Goal: Information Seeking & Learning: Learn about a topic

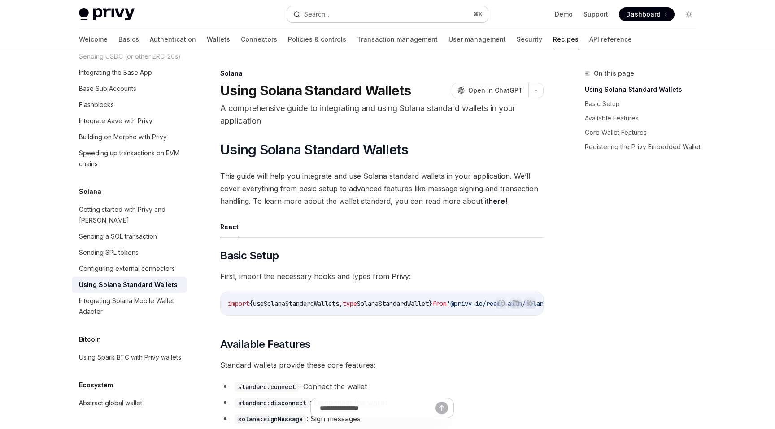
click at [338, 9] on button "Search... ⌘ K" at bounding box center [387, 14] width 201 height 16
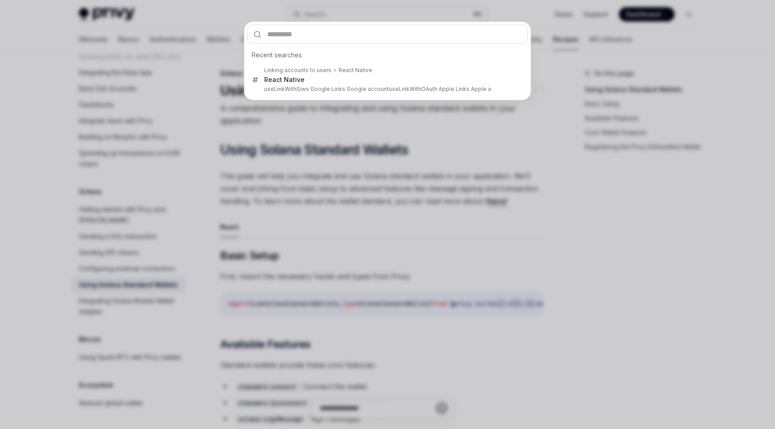
type input "**********"
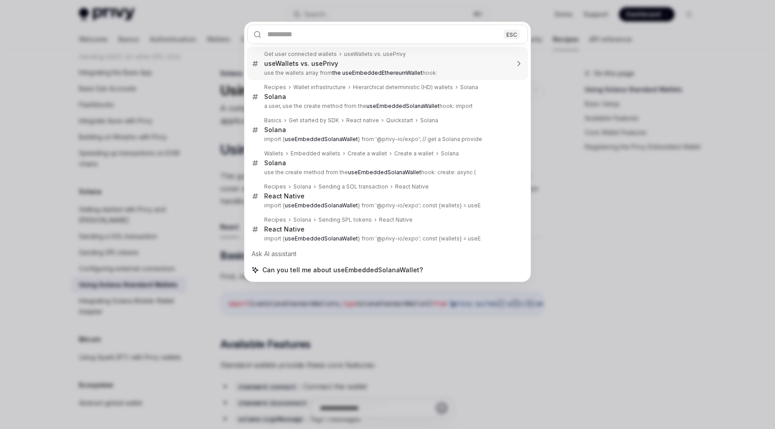
type textarea "*"
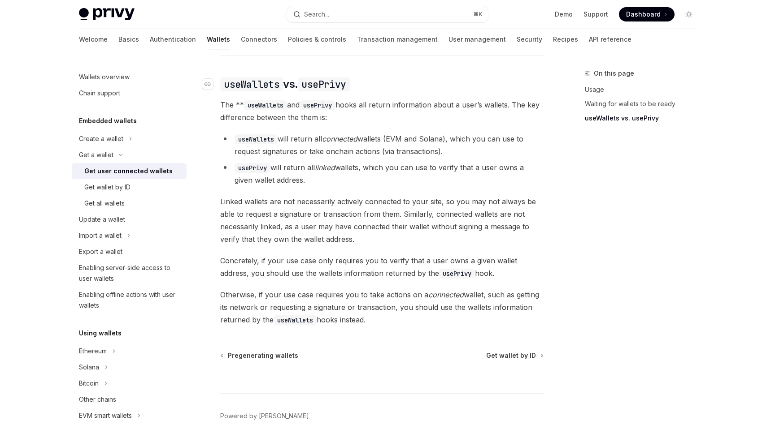
scroll to position [769, 0]
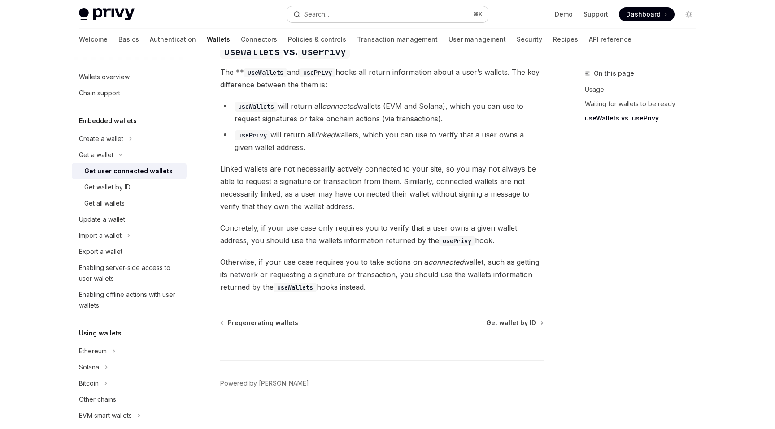
click at [358, 17] on button "Search... ⌘ K" at bounding box center [387, 14] width 201 height 16
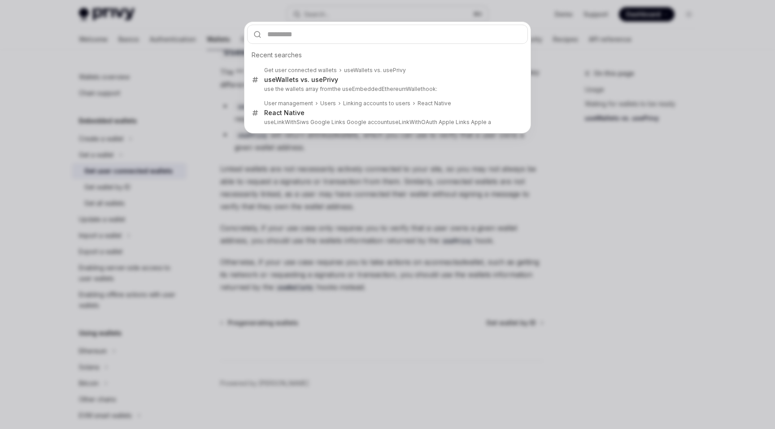
type input "**********"
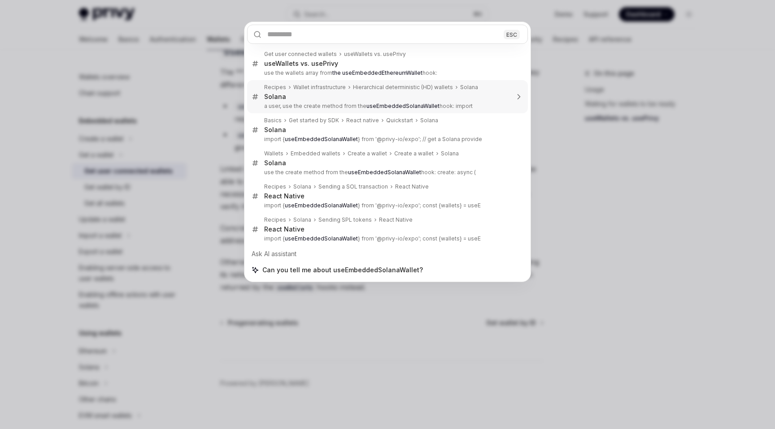
type textarea "*"
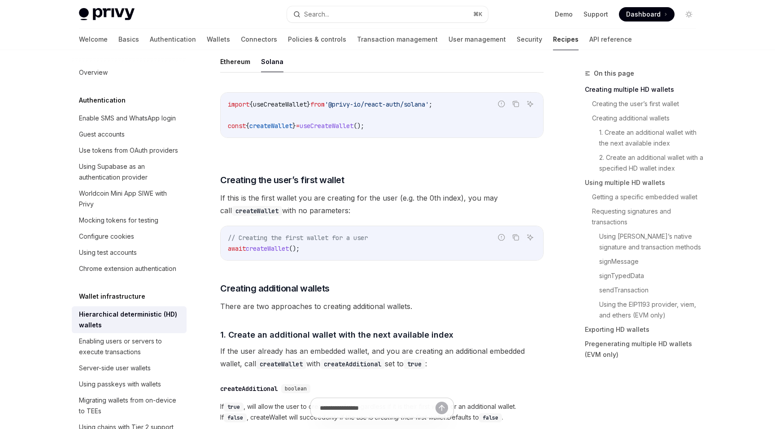
scroll to position [223, 0]
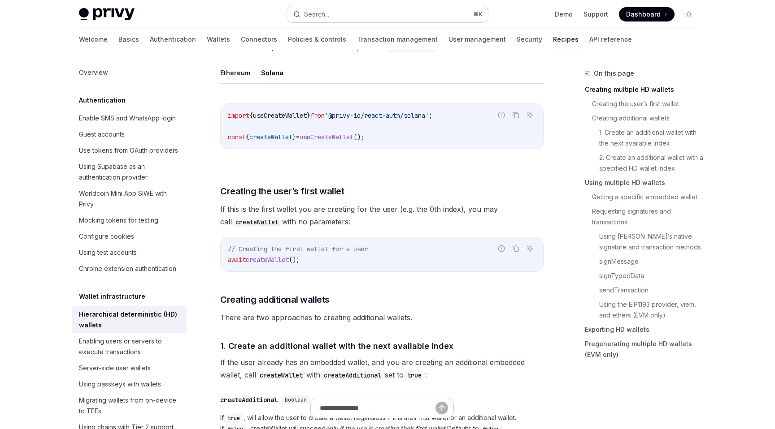
click at [329, 13] on div "Search..." at bounding box center [316, 14] width 25 height 11
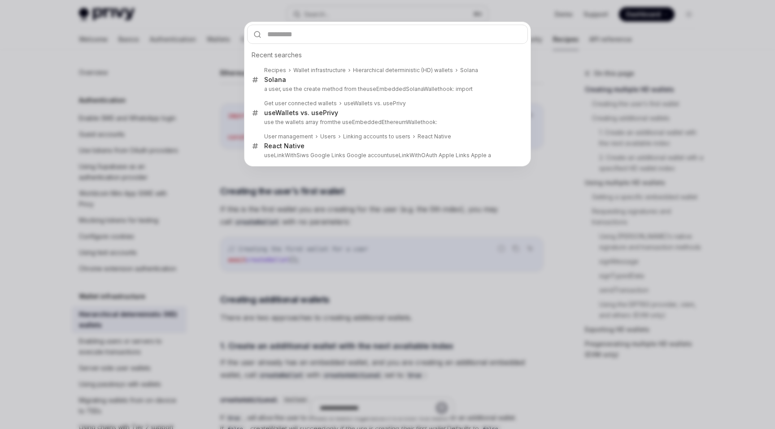
type input "**********"
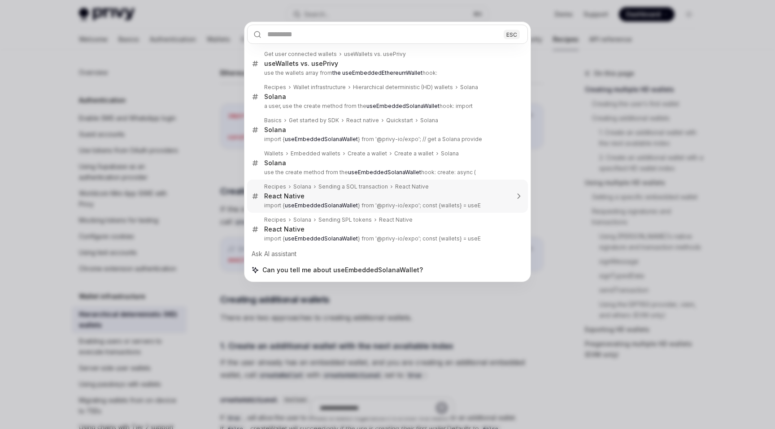
type textarea "*"
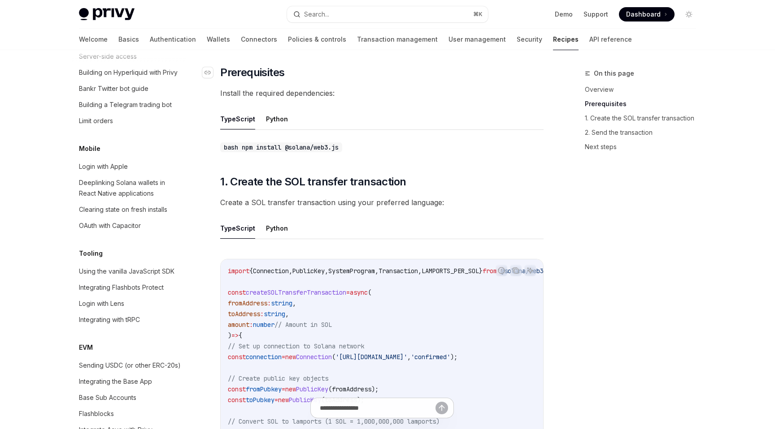
scroll to position [429, 0]
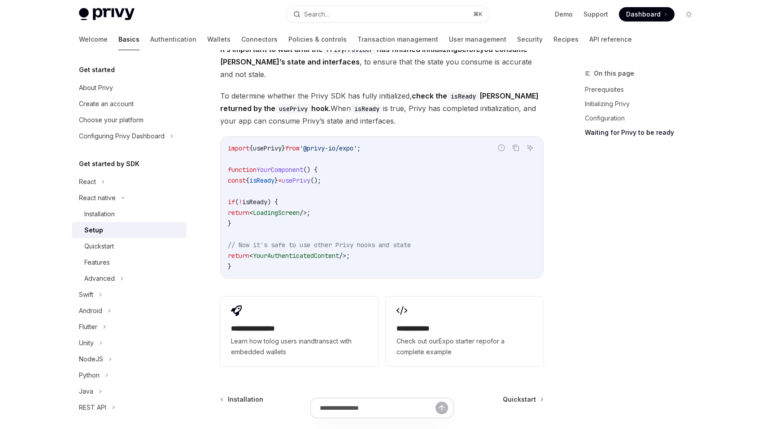
scroll to position [751, 0]
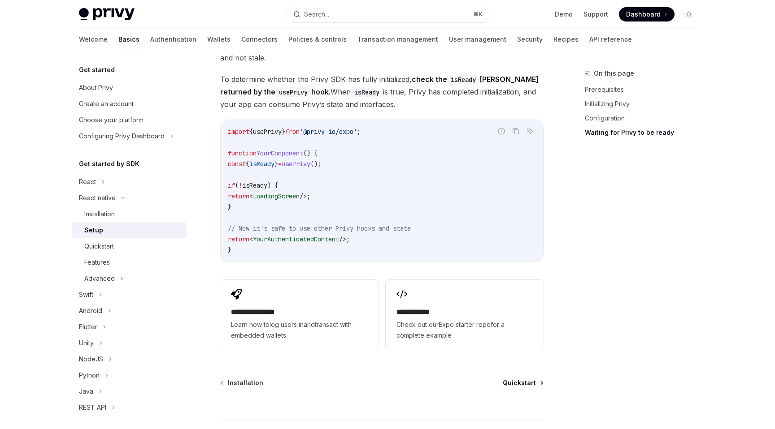
click at [513, 379] on span "Quickstart" at bounding box center [519, 383] width 33 height 9
type textarea "*"
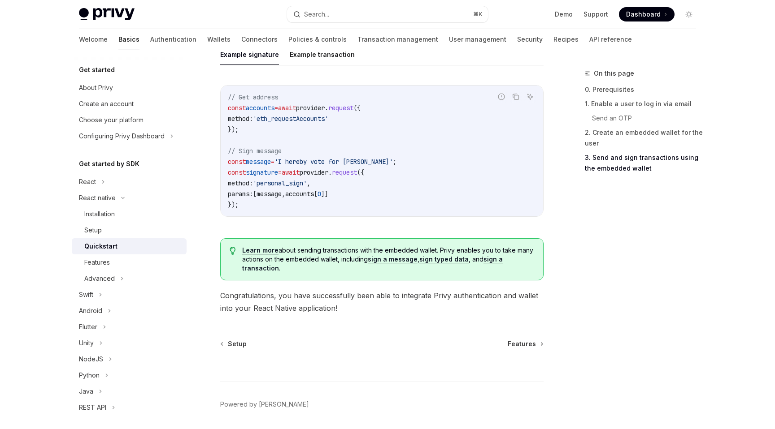
scroll to position [1309, 0]
